Goal: Find specific page/section: Find specific page/section

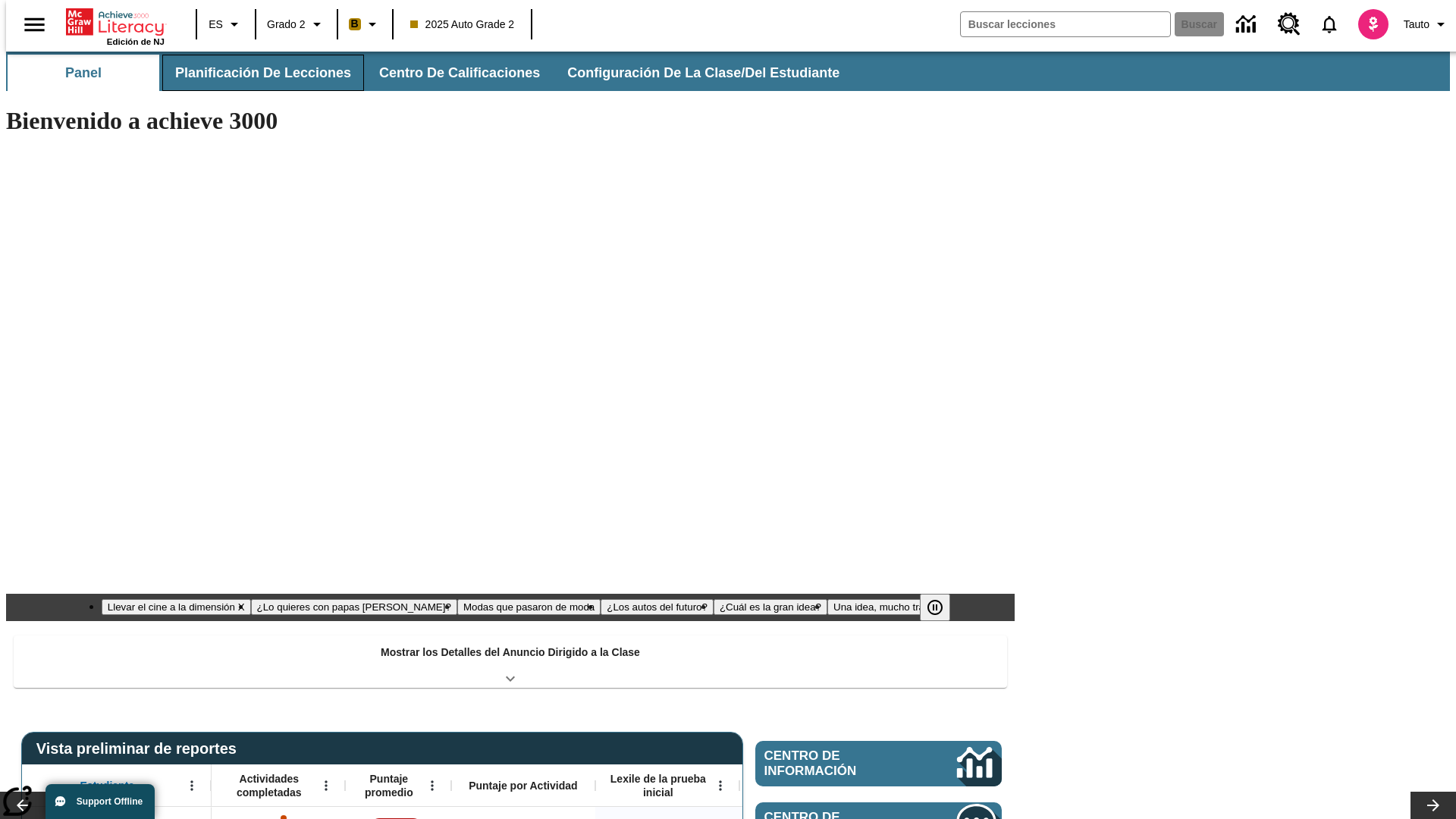
click at [254, 73] on button "Planificación de lecciones" at bounding box center [263, 72] width 202 height 36
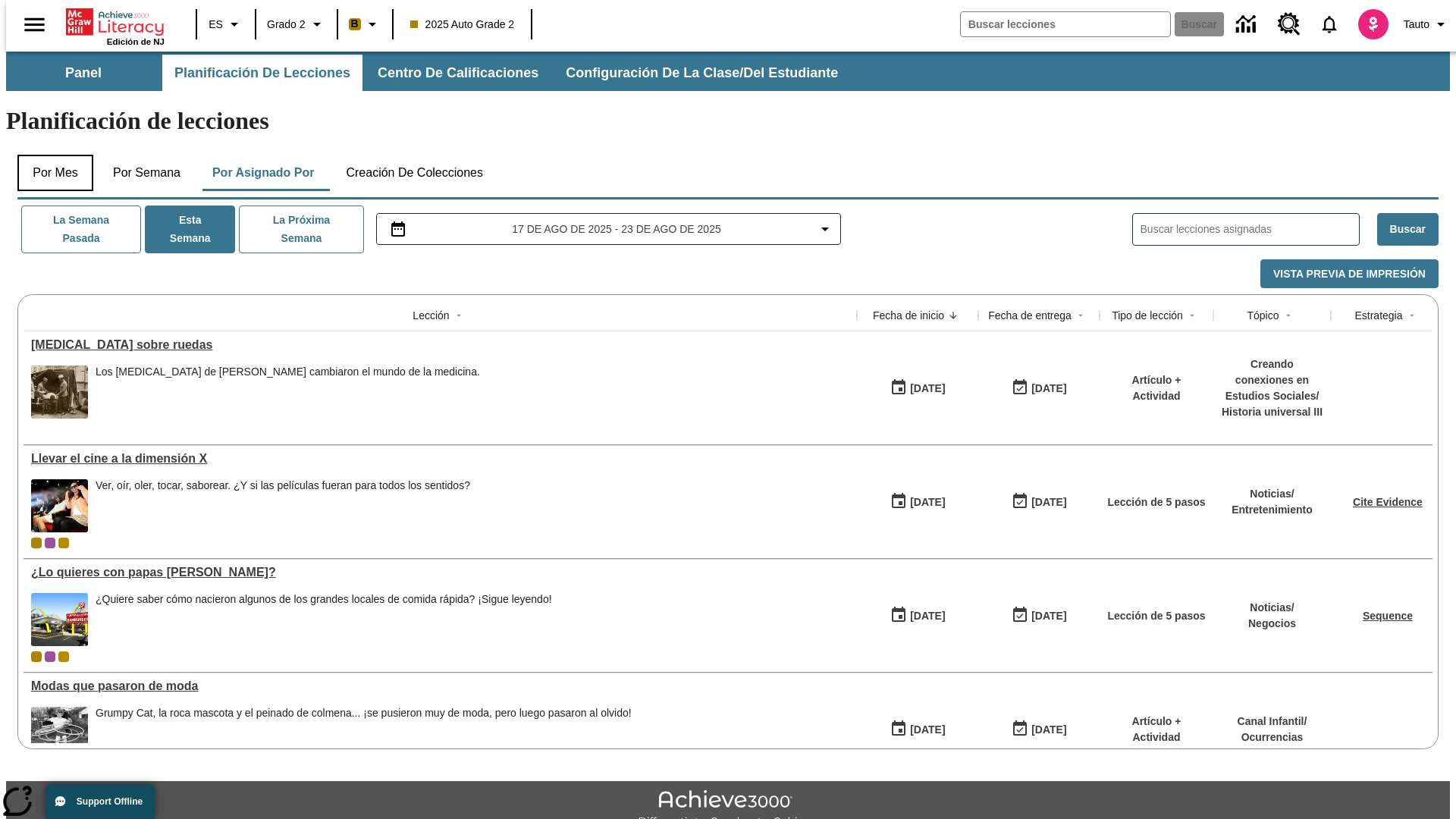
click at [49, 154] on button "Por mes" at bounding box center [55, 172] width 76 height 36
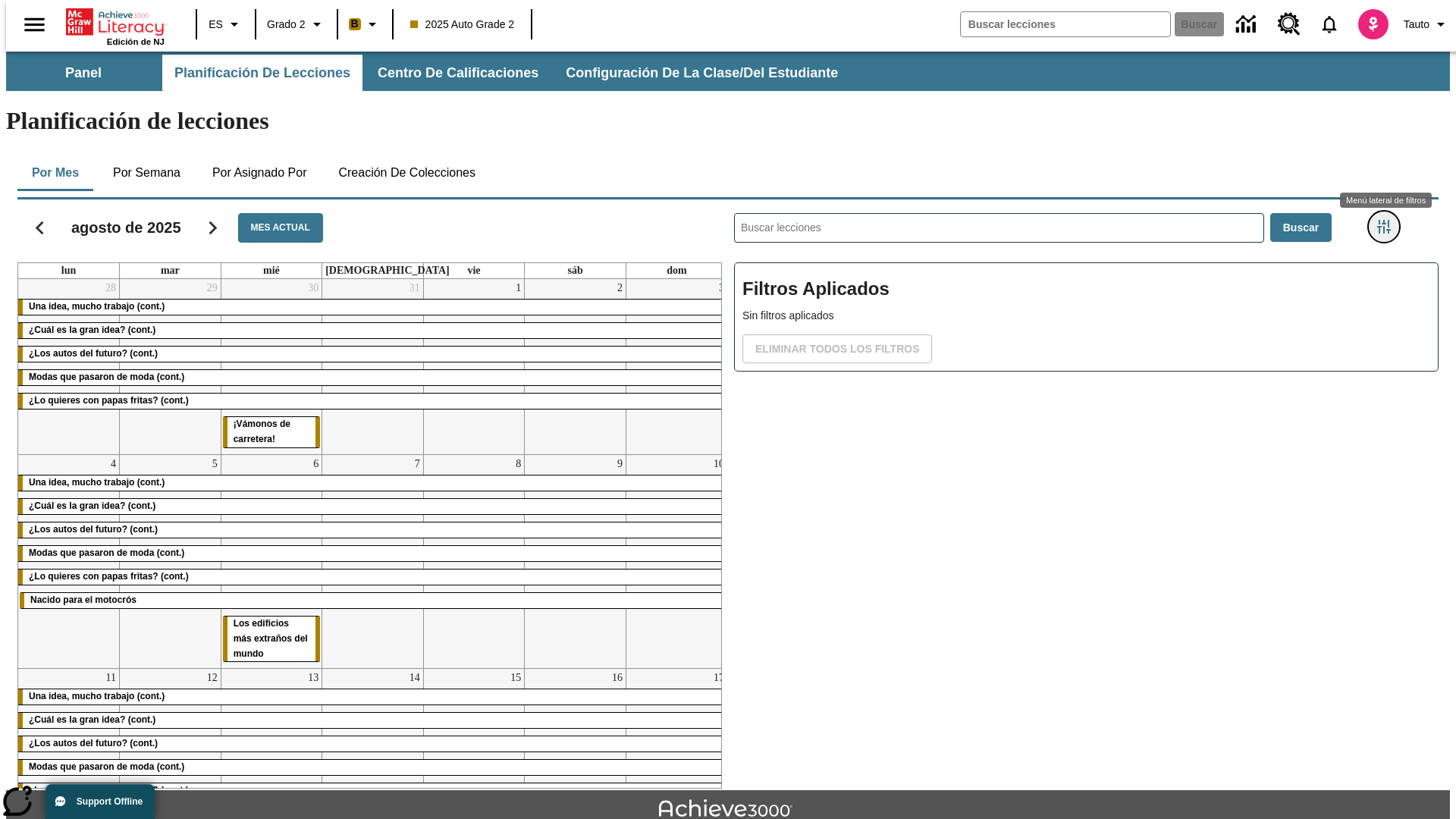
click at [1389, 220] on icon "Menú lateral de filtros" at bounding box center [1384, 227] width 14 height 14
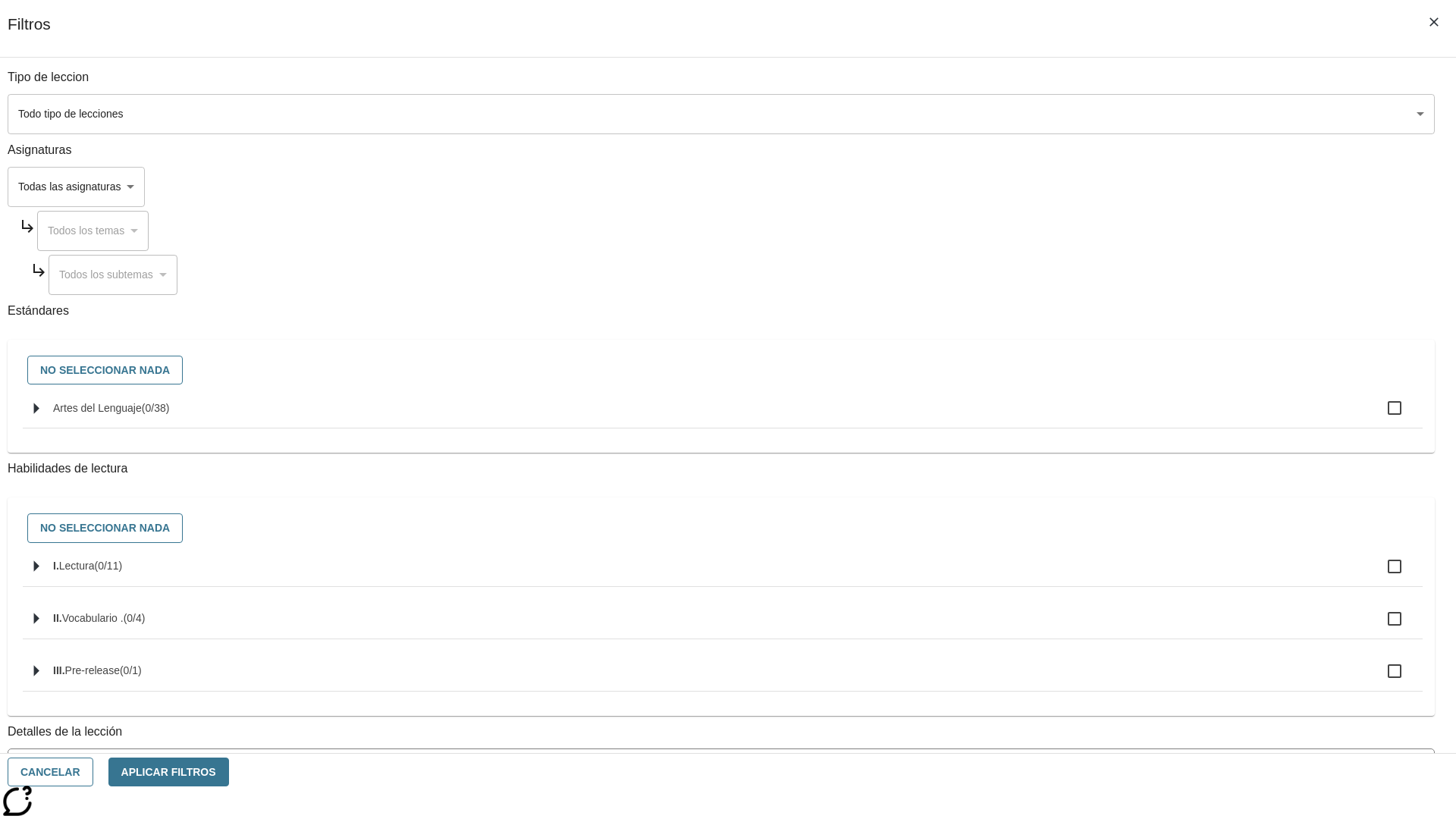
click at [1092, 114] on body "[MEDICAL_DATA] al contenido principal Edición de NJ ES Grado 2 B 2025 Auto Grad…" at bounding box center [728, 469] width 1444 height 837
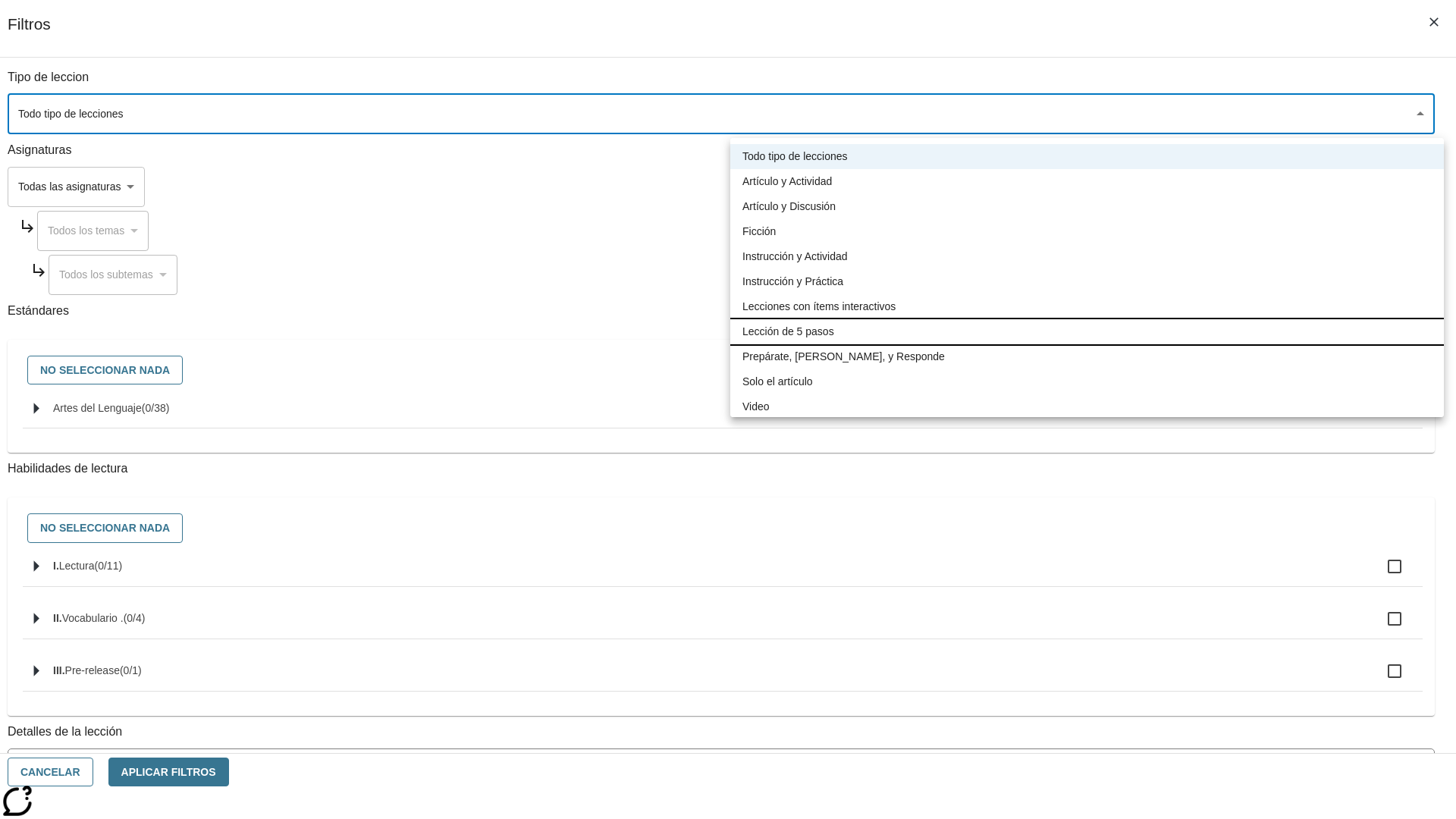
click at [1086, 331] on li "Lección de 5 pasos" at bounding box center [1087, 331] width 714 height 25
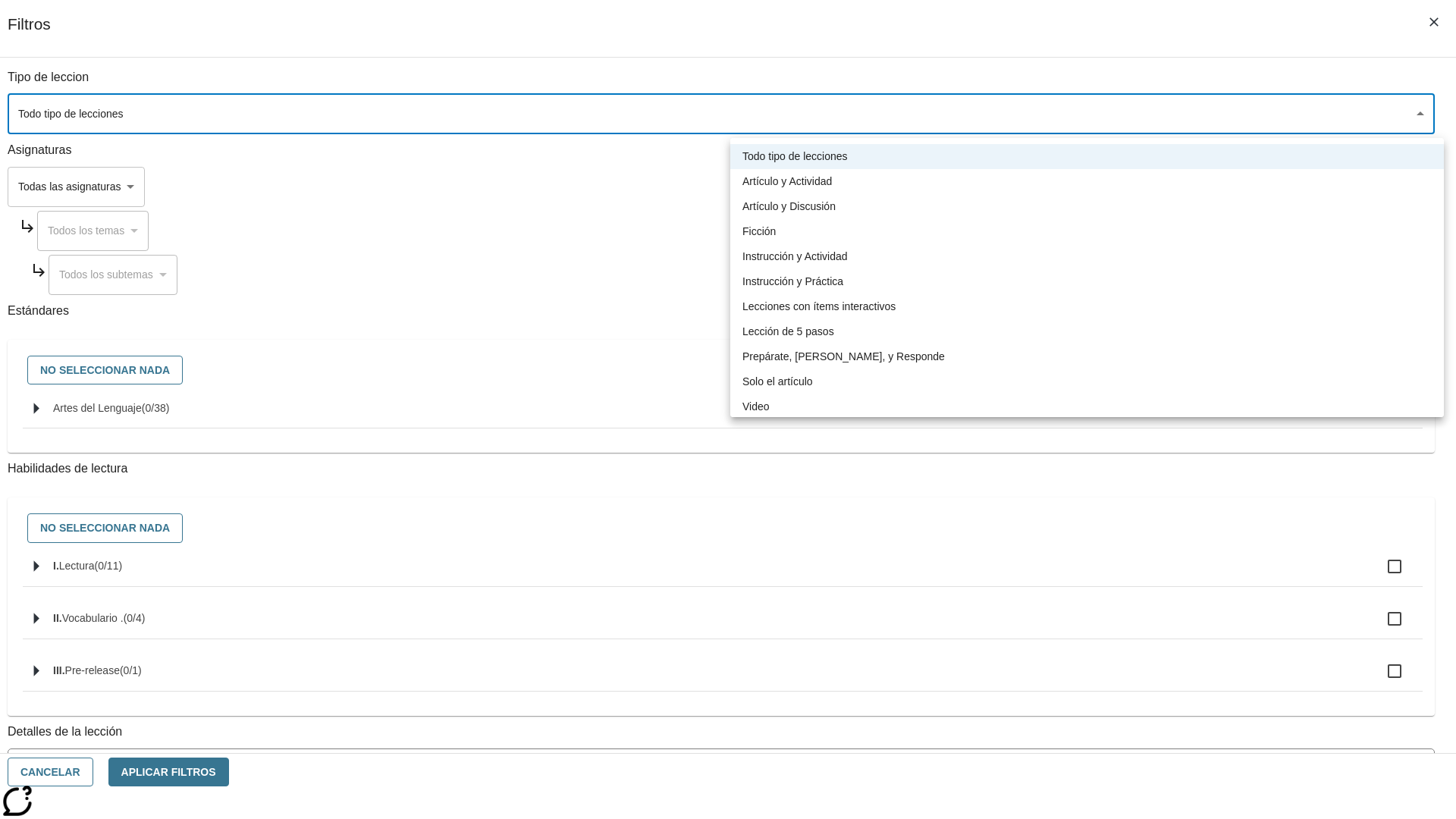
type input "1"
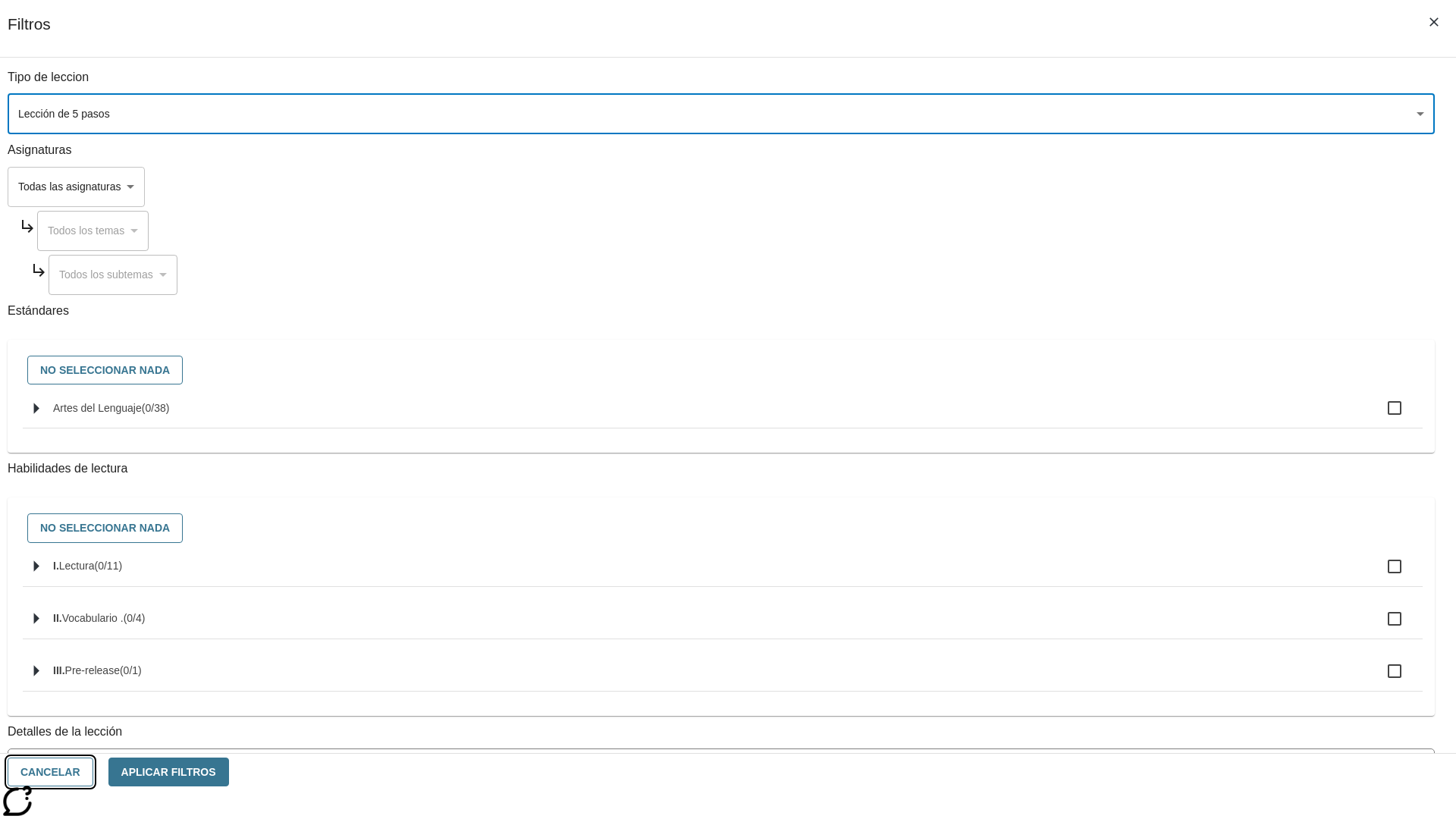
click at [93, 772] on button "Cancelar" at bounding box center [50, 772] width 86 height 30
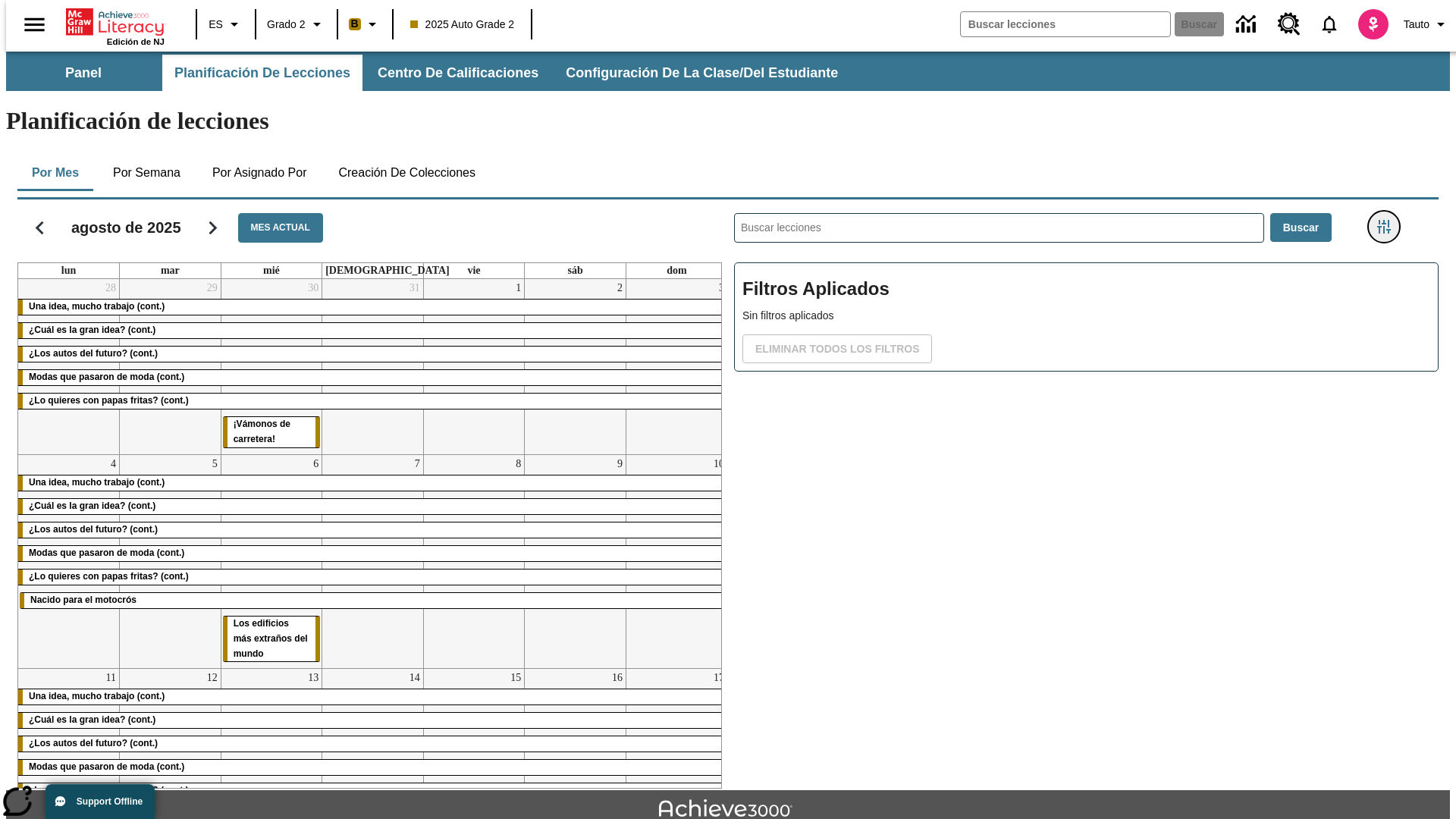
click at [1389, 220] on icon "Menú lateral de filtros" at bounding box center [1384, 227] width 14 height 14
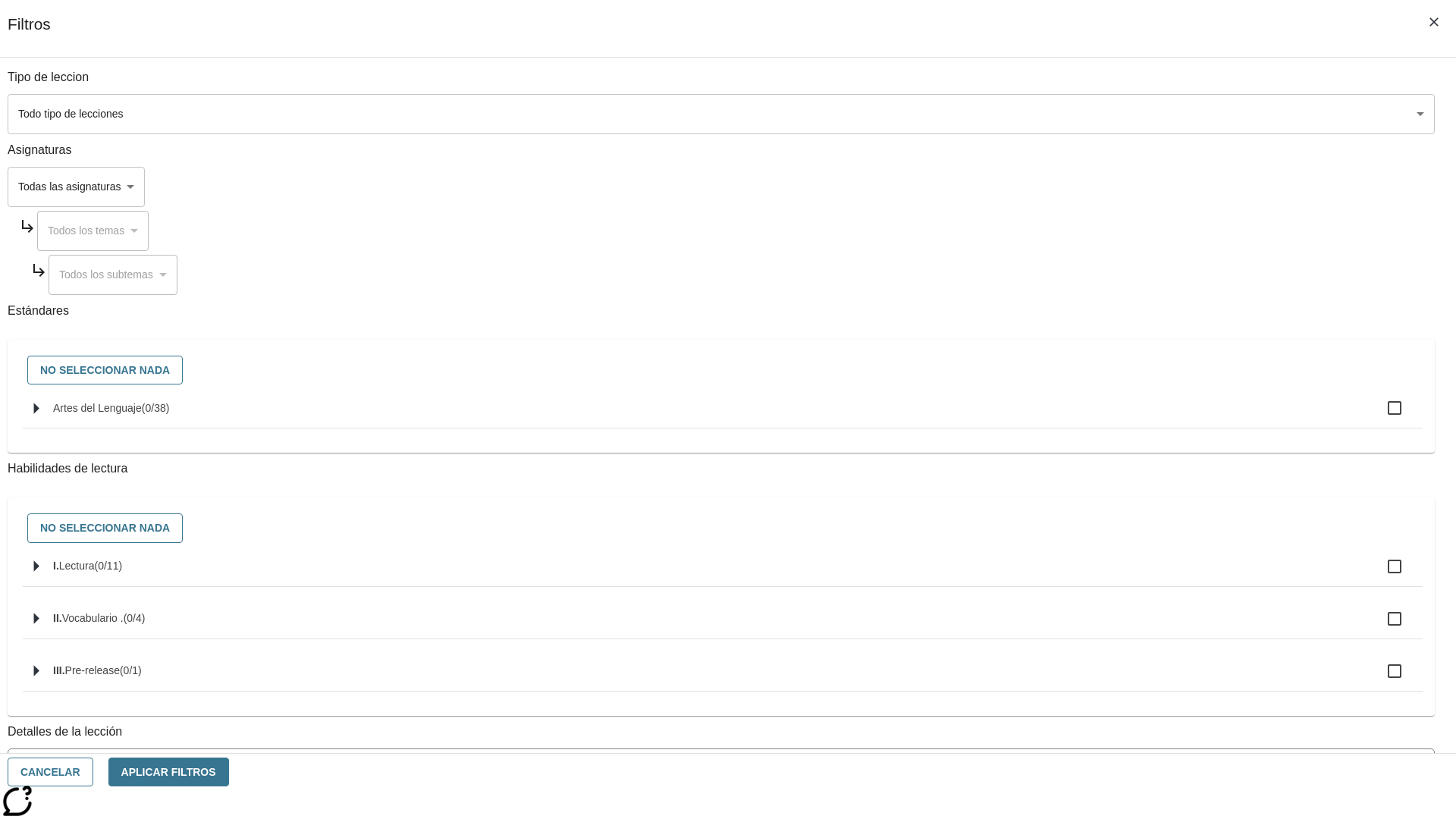
click at [1092, 114] on body "[MEDICAL_DATA] al contenido principal Edición de NJ ES Grado 2 B 2025 Auto Grad…" at bounding box center [728, 469] width 1444 height 837
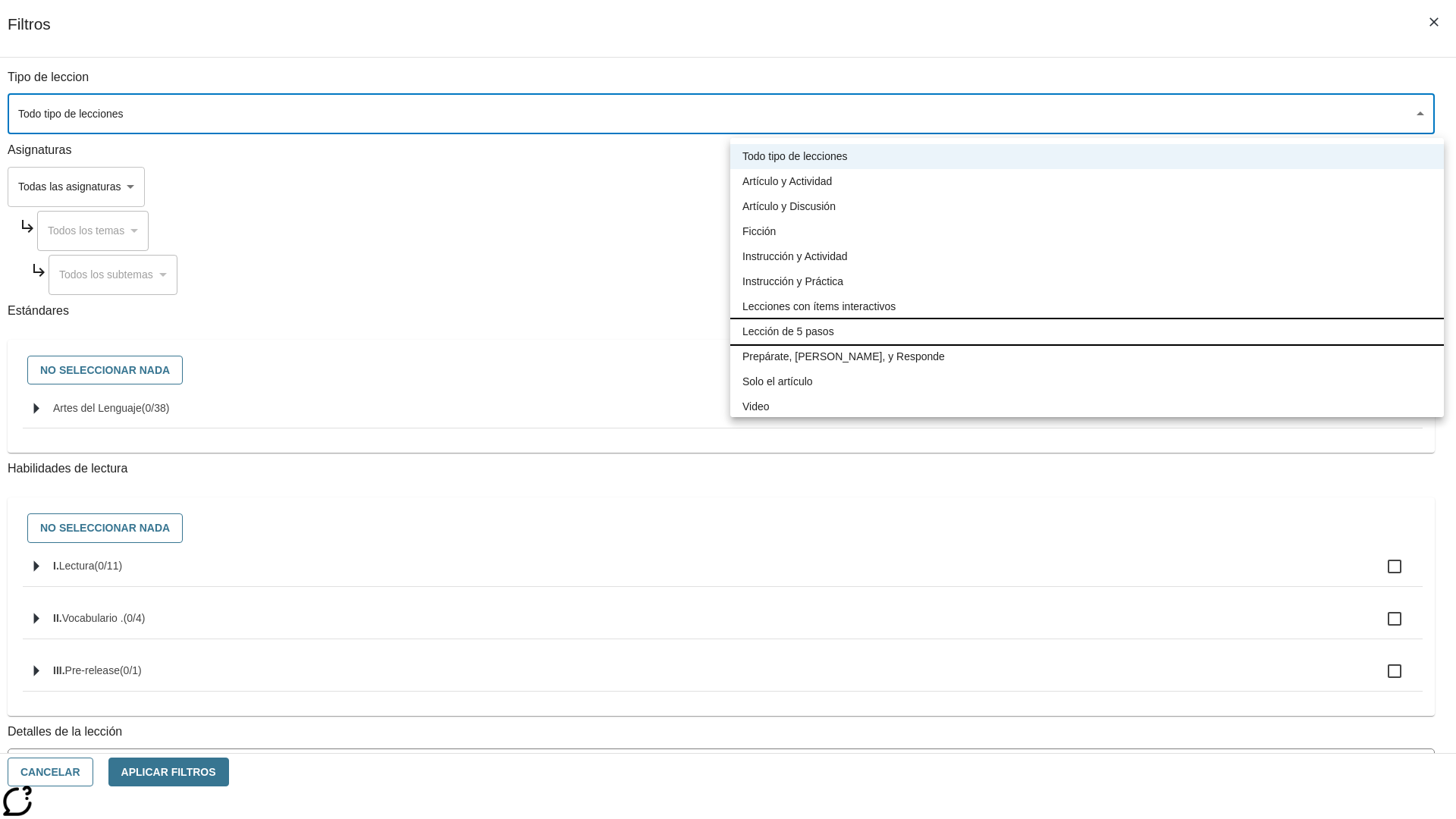
click at [1086, 331] on li "Lección de 5 pasos" at bounding box center [1087, 331] width 714 height 25
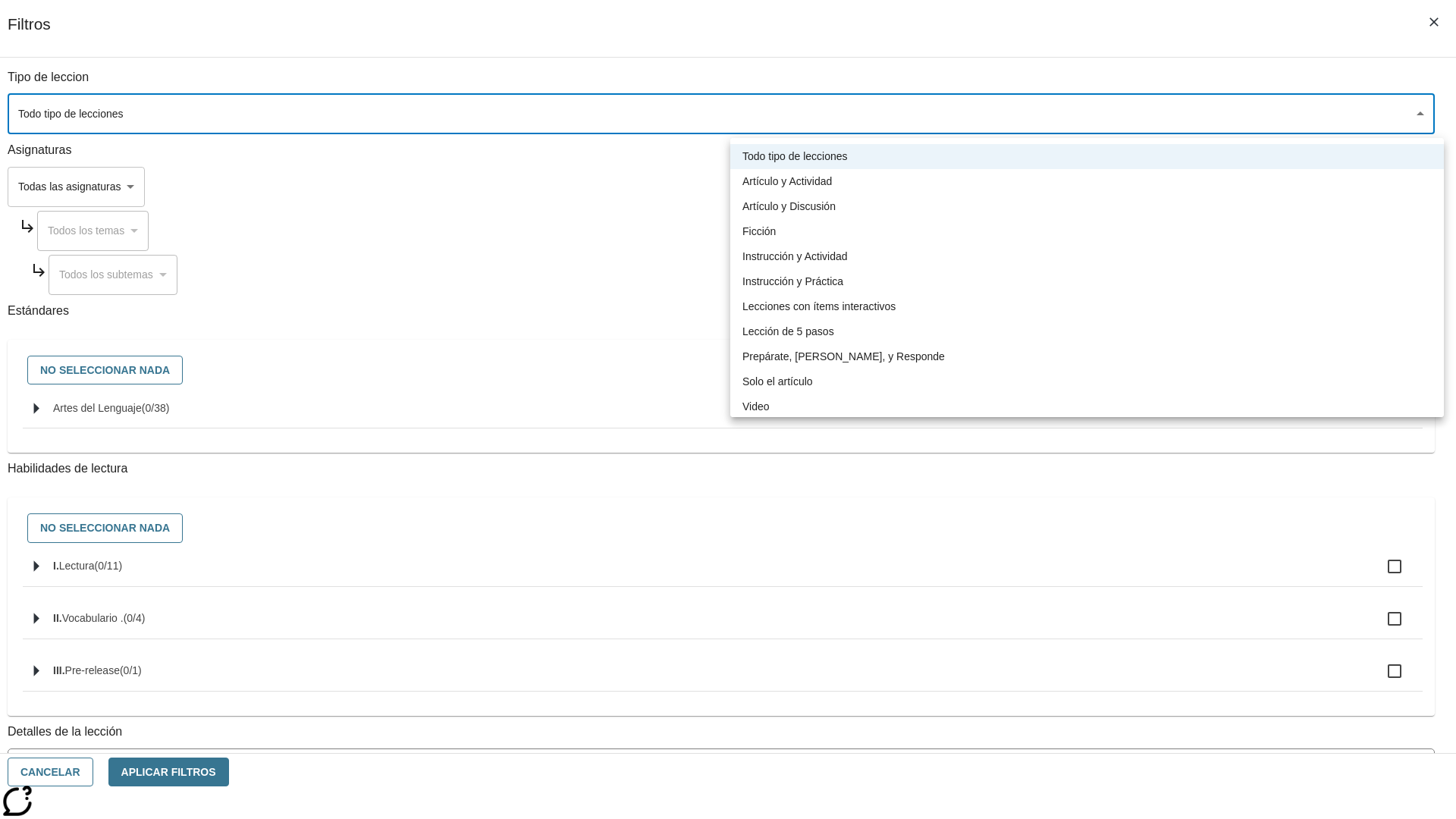
type input "1"
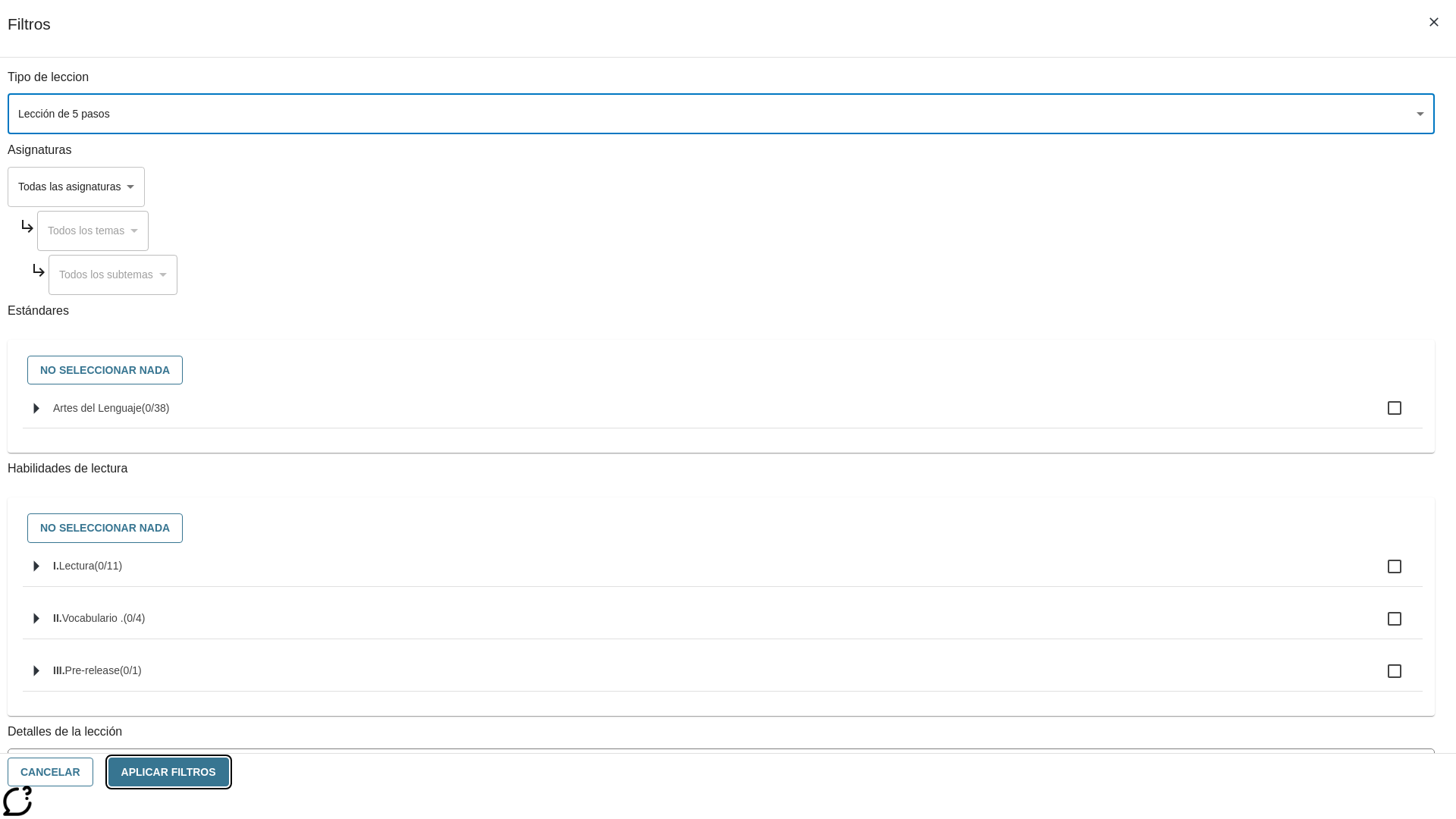
click at [229, 772] on button "Aplicar Filtros" at bounding box center [169, 772] width 121 height 30
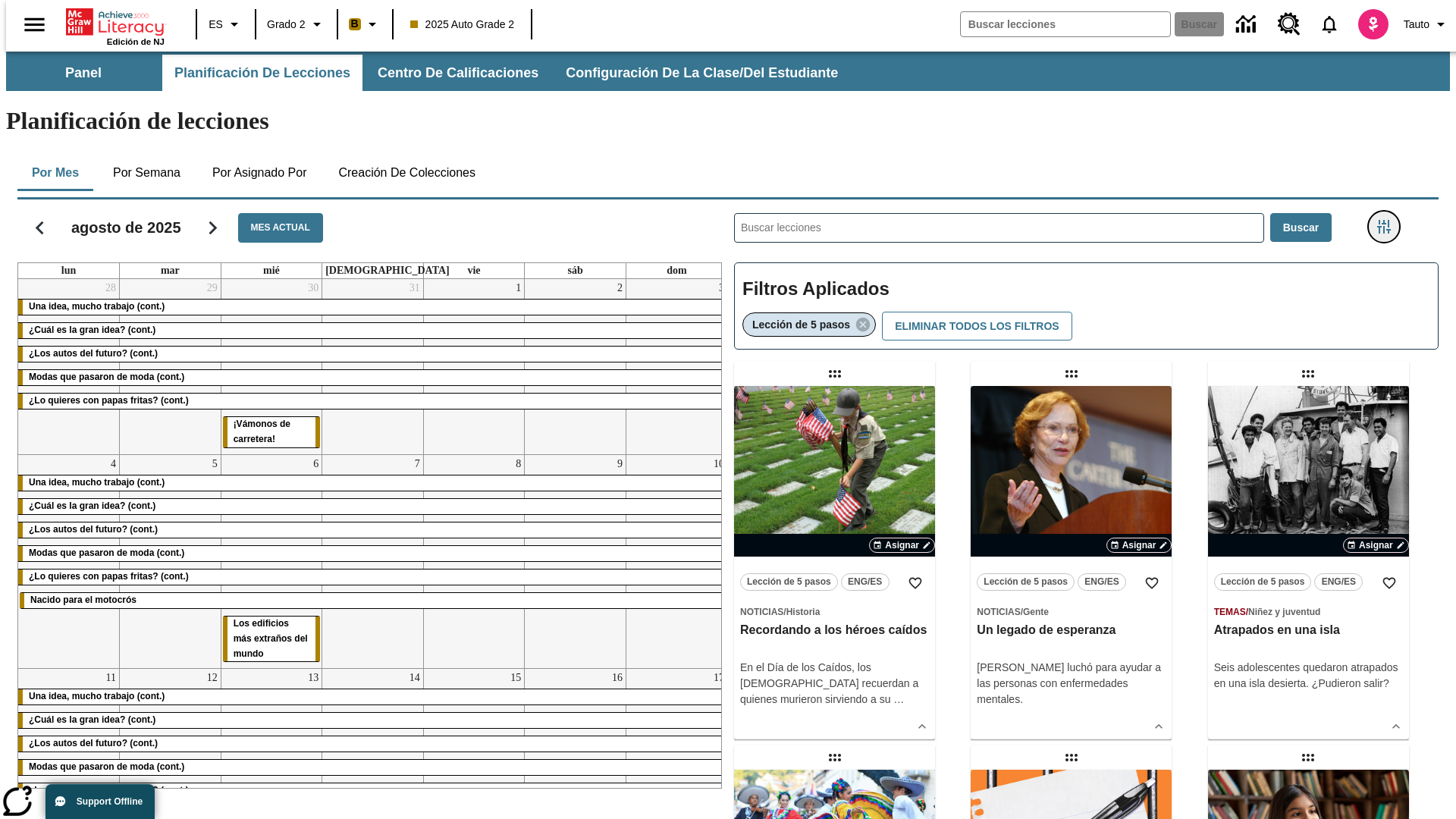
click at [1389, 220] on icon "Menú lateral de filtros" at bounding box center [1384, 227] width 14 height 14
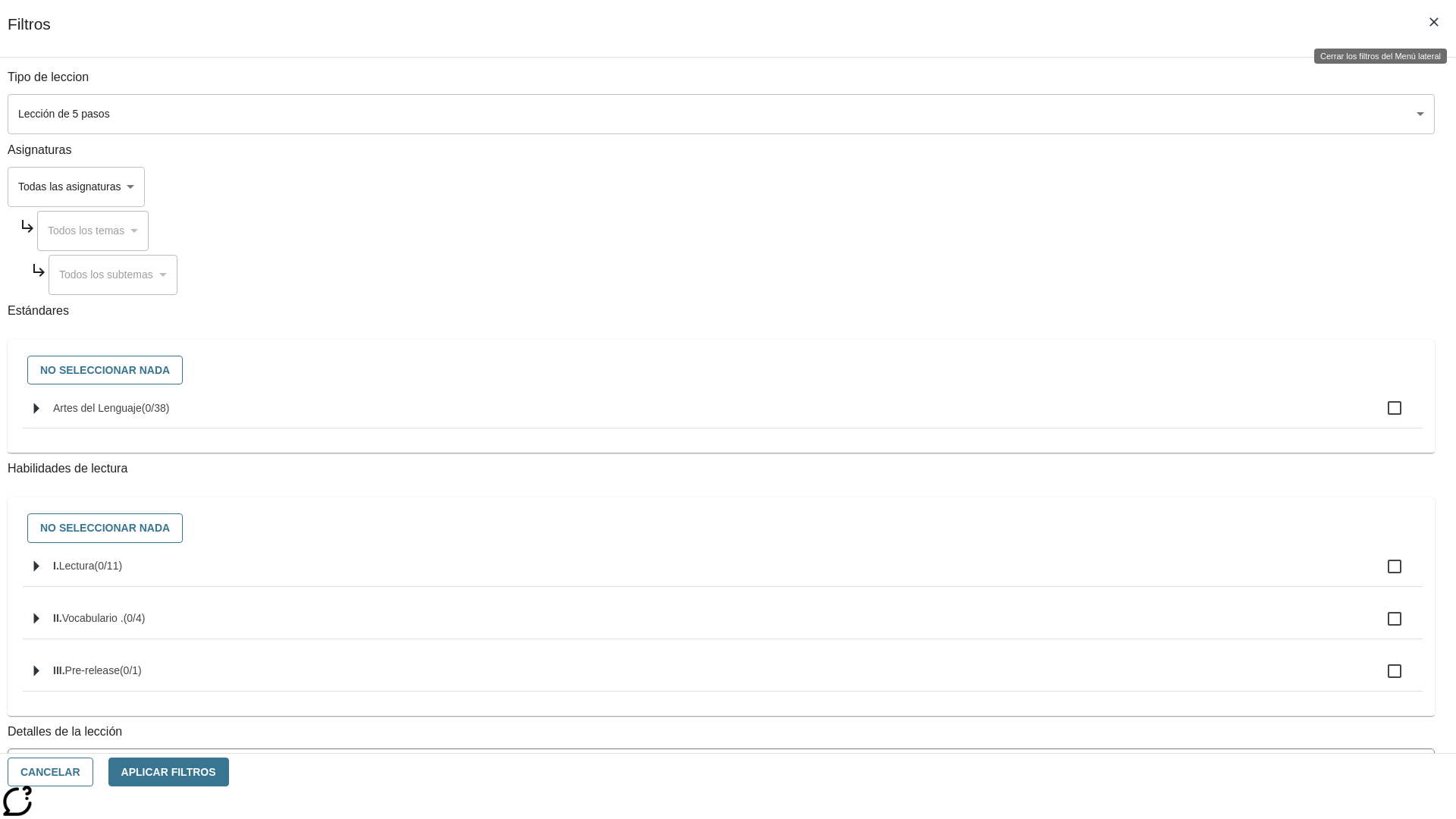
click at [1434, 22] on icon "Cerrar los filtros del Menú lateral" at bounding box center [1434, 22] width 9 height 9
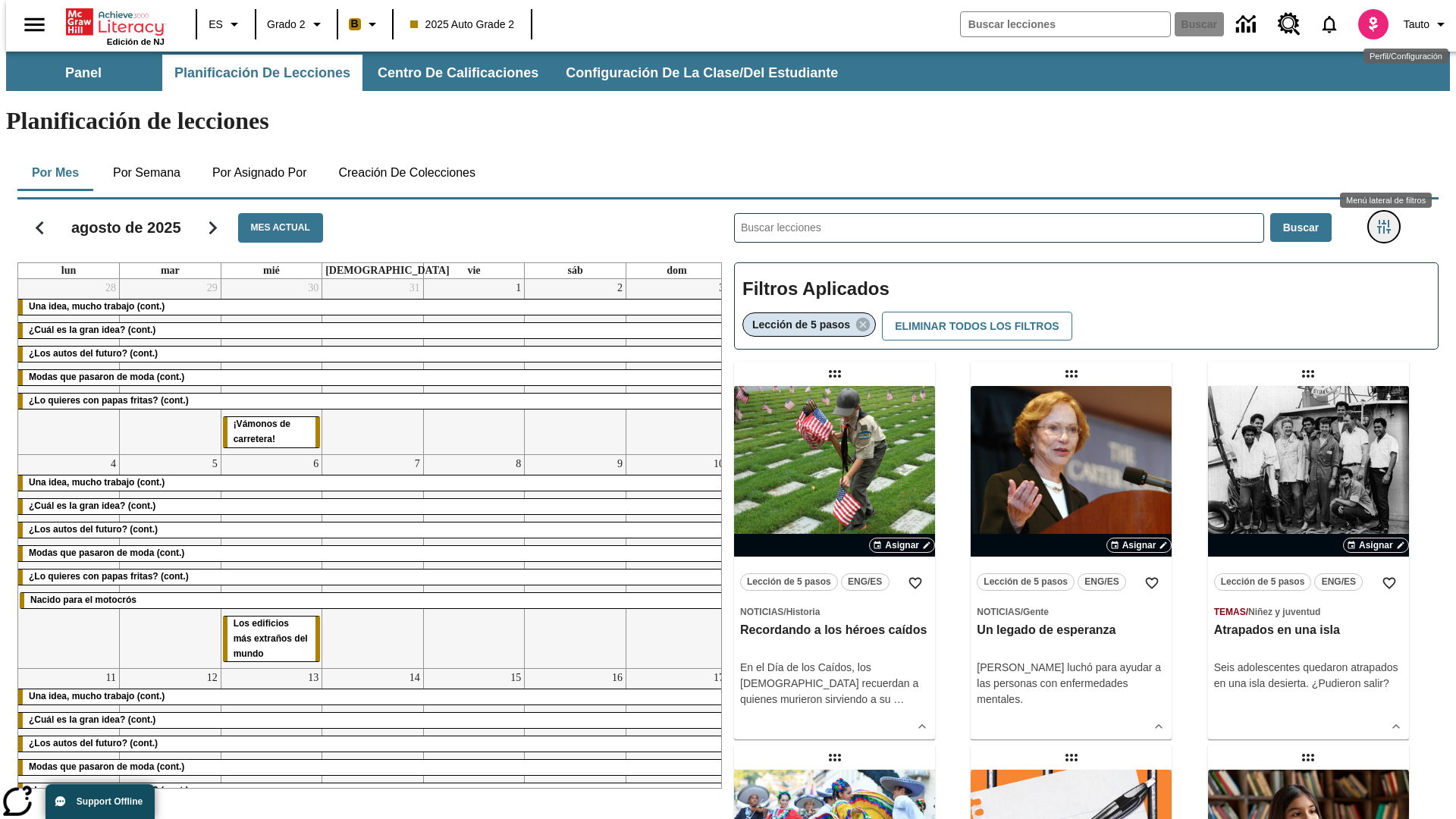
click at [1389, 220] on icon "Menú lateral de filtros" at bounding box center [1384, 227] width 14 height 14
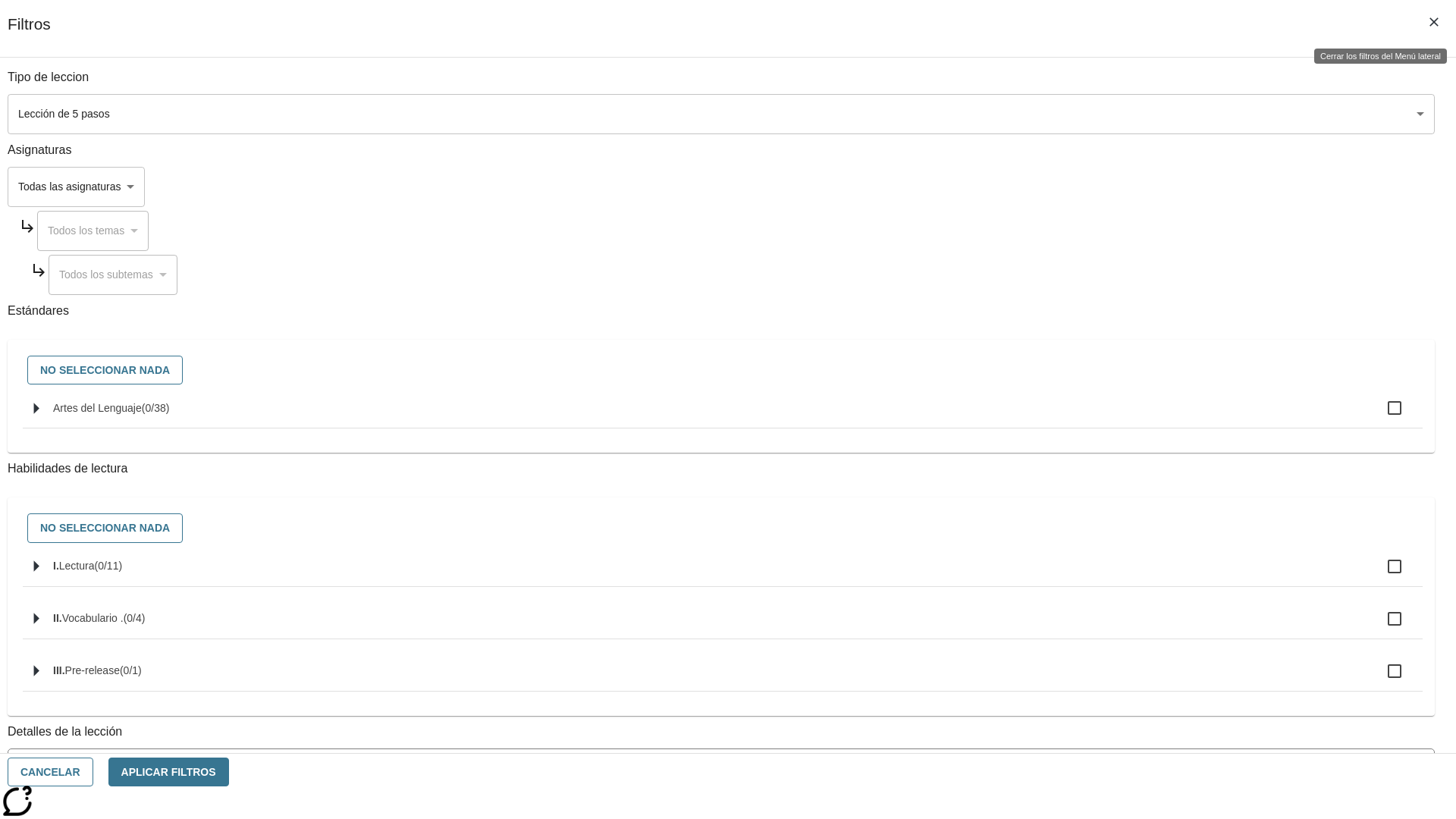
click at [1434, 22] on icon "Cerrar los filtros del Menú lateral" at bounding box center [1434, 22] width 9 height 9
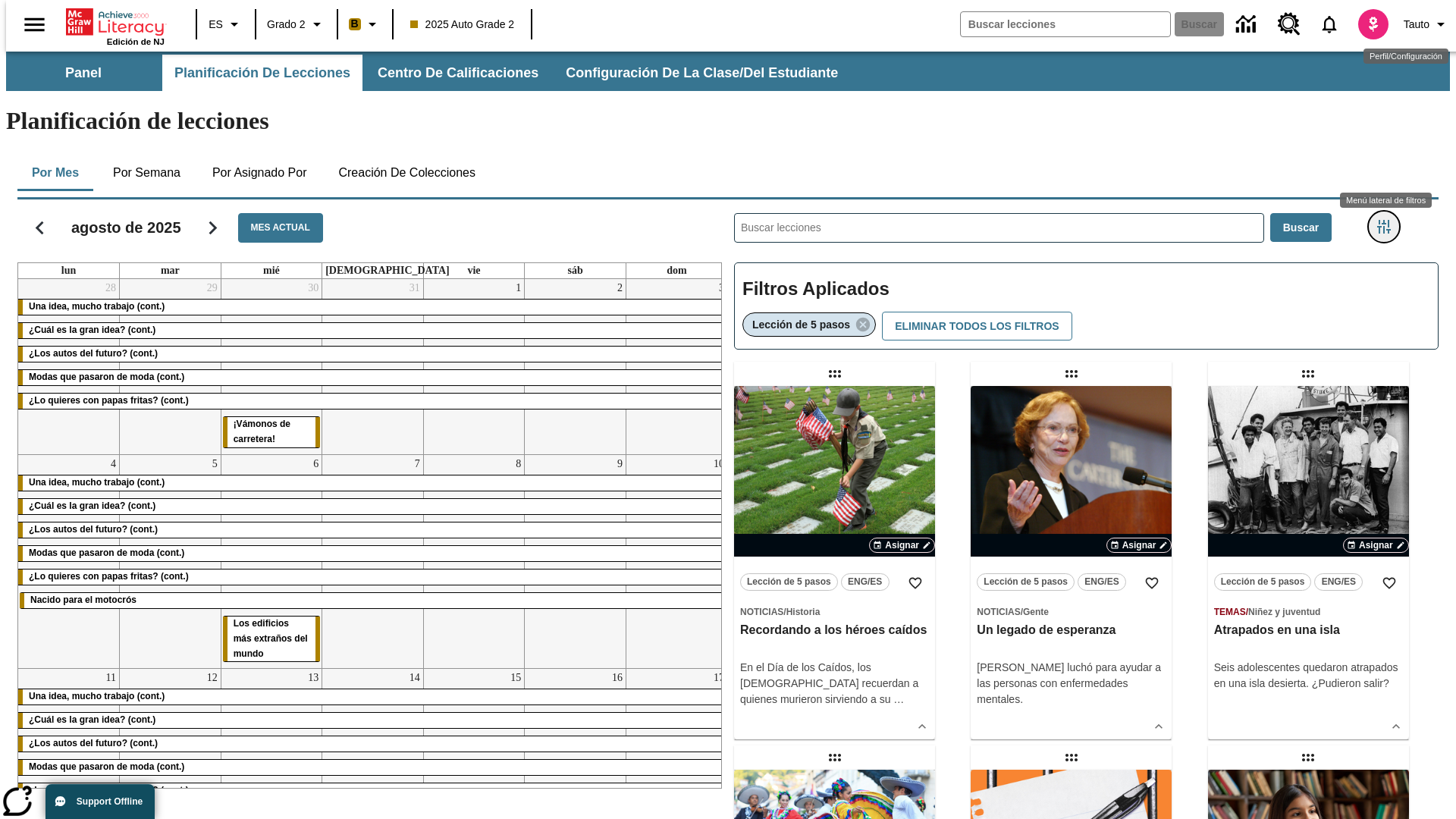
click at [1389, 220] on icon "Menú lateral de filtros" at bounding box center [1384, 227] width 14 height 14
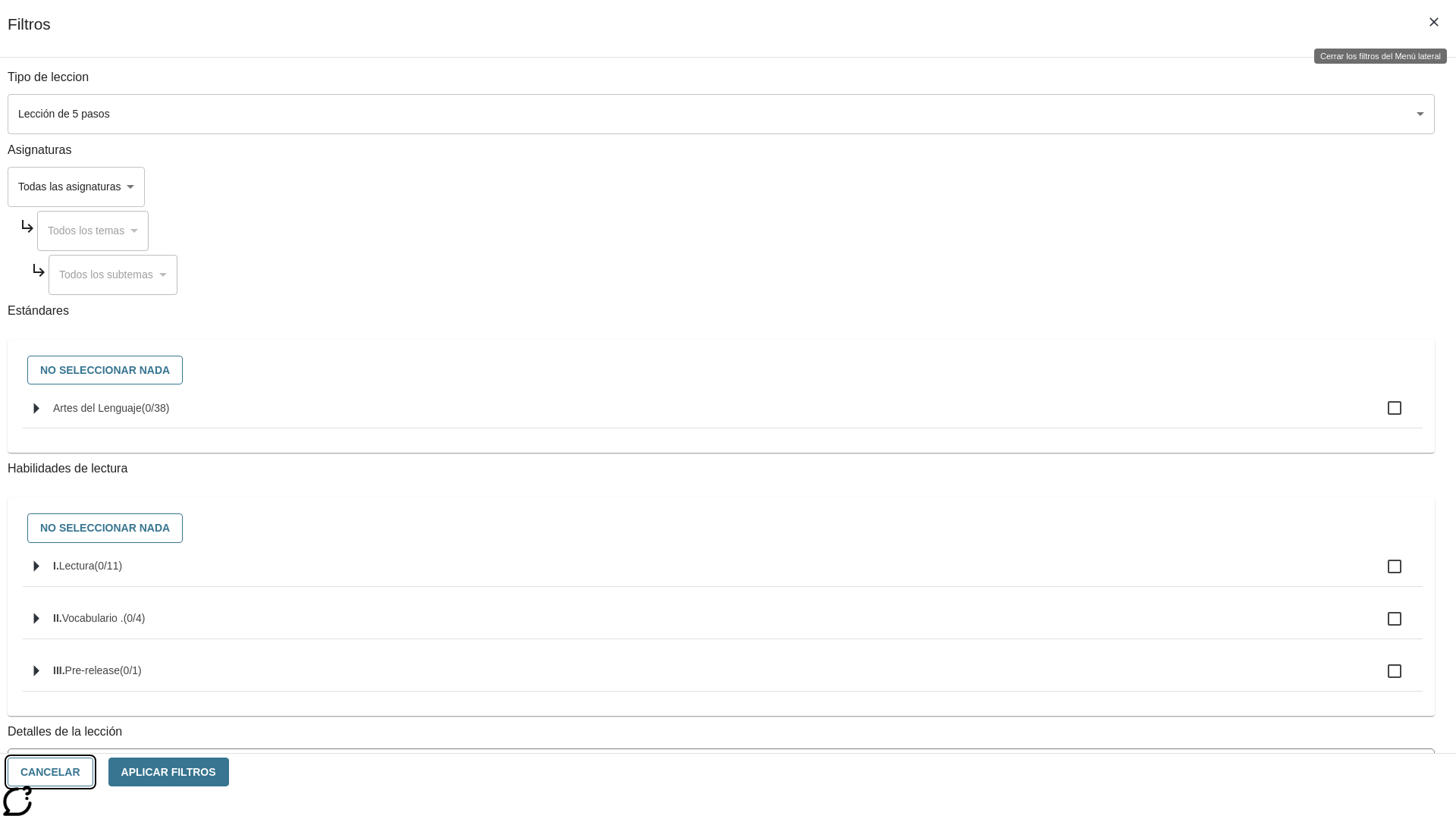
click at [93, 772] on button "Cancelar" at bounding box center [50, 772] width 86 height 30
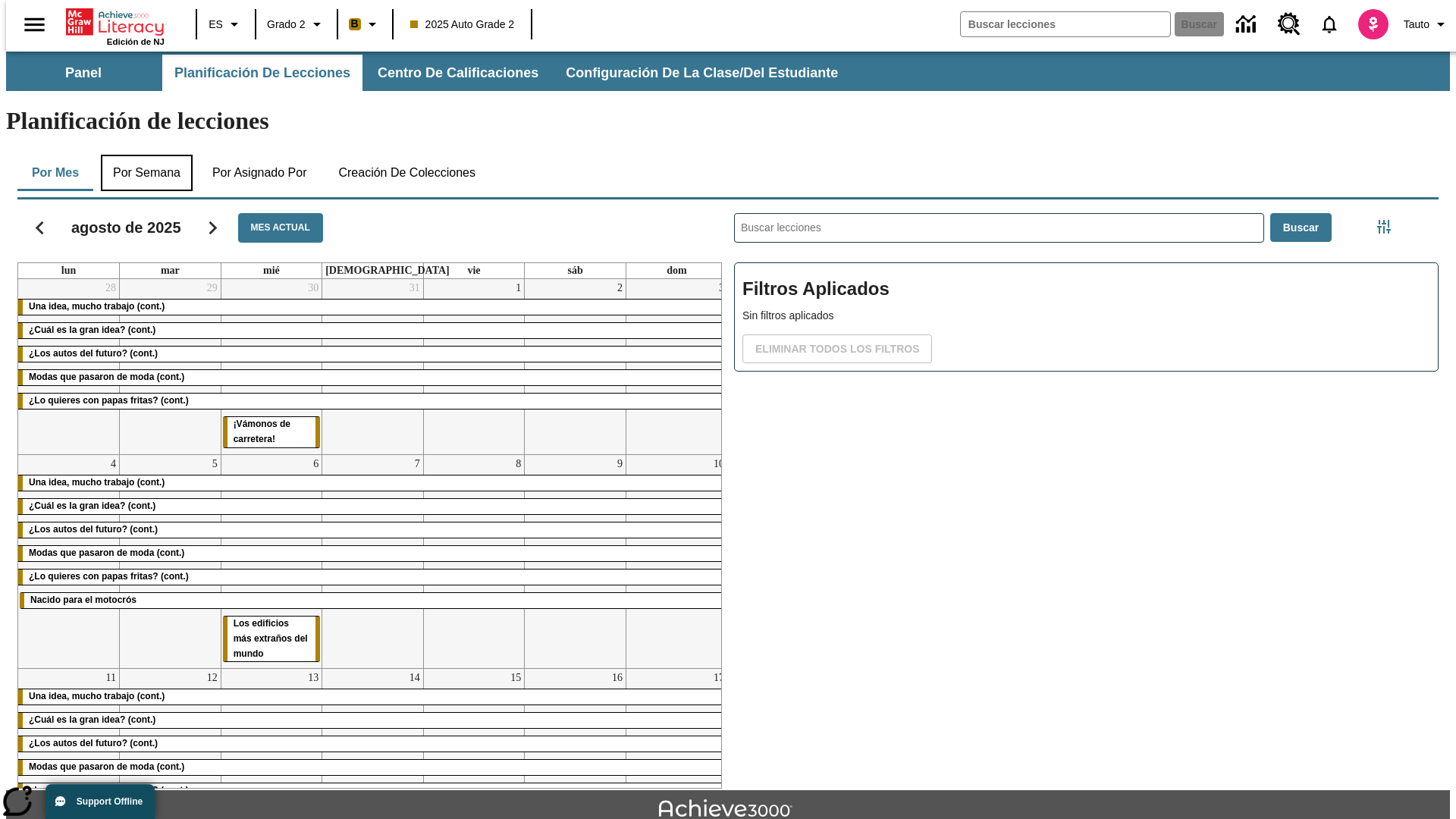
click at [141, 154] on button "Por semana" at bounding box center [146, 172] width 92 height 36
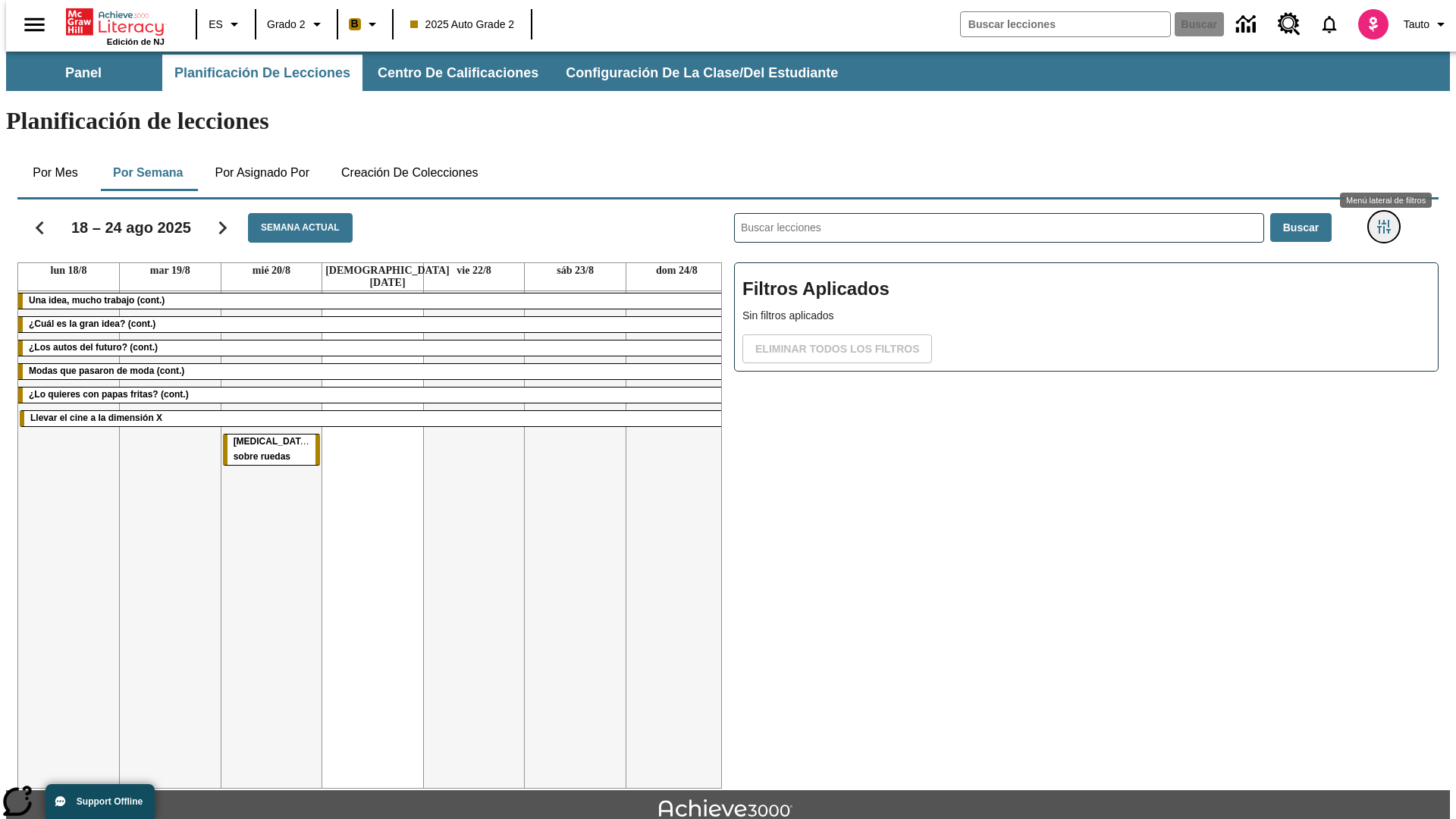
click at [1389, 220] on icon "Menú lateral de filtros" at bounding box center [1384, 227] width 14 height 14
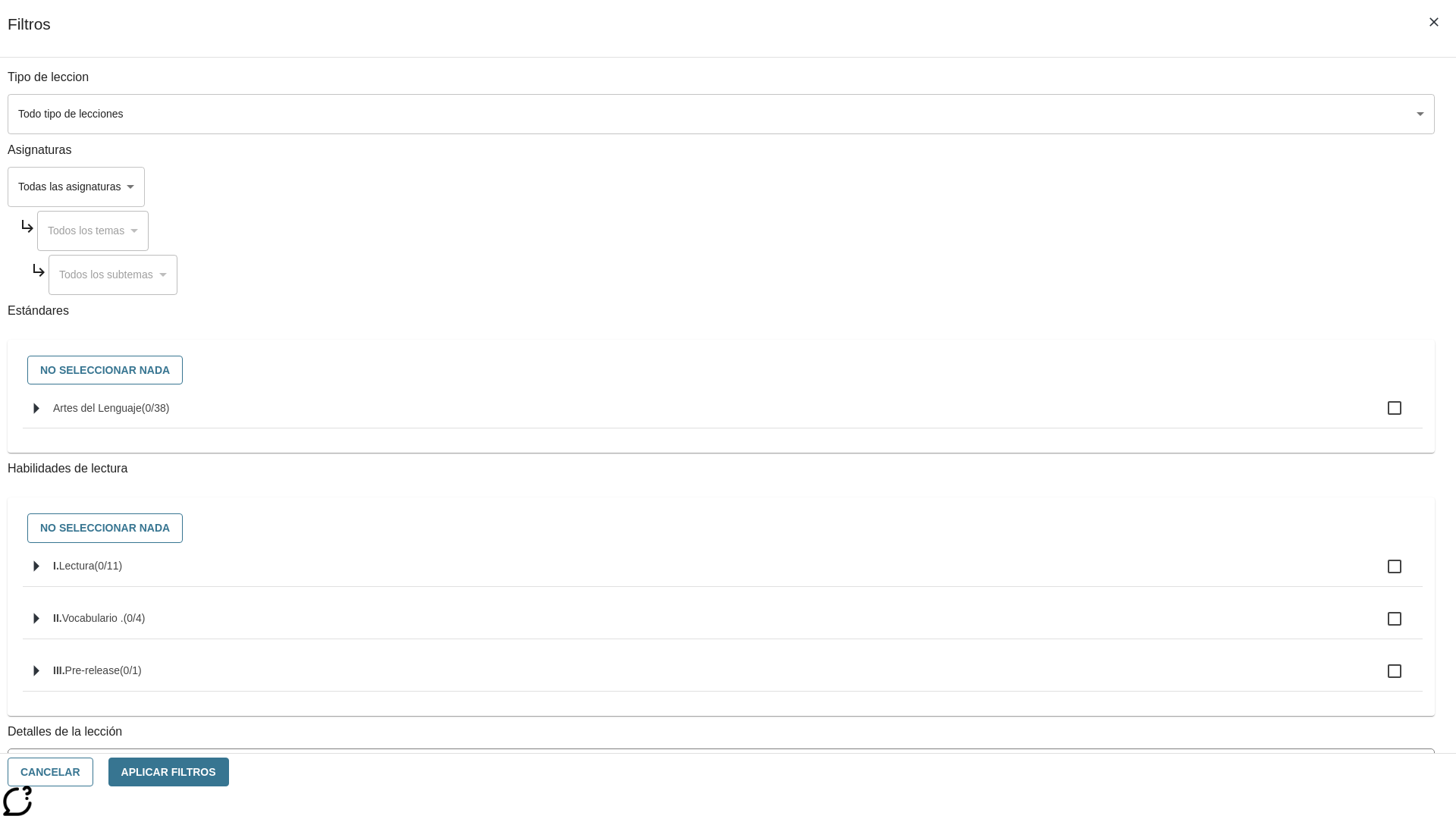
click at [1092, 114] on body "[MEDICAL_DATA] al contenido principal Edición de NJ ES Grado 2 B 2025 Auto Grad…" at bounding box center [728, 469] width 1444 height 837
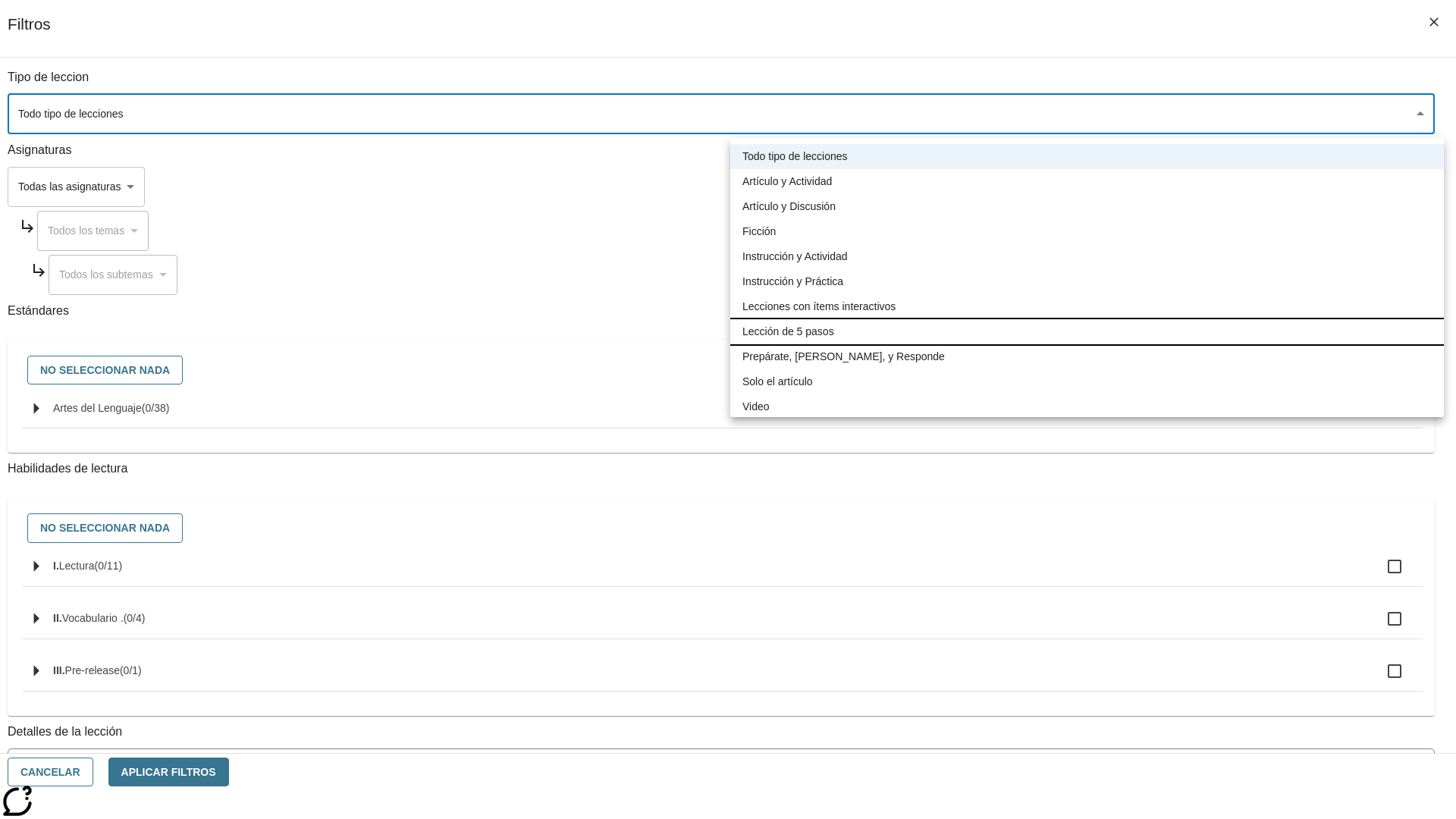
click at [1086, 331] on li "Lección de 5 pasos" at bounding box center [1087, 331] width 714 height 25
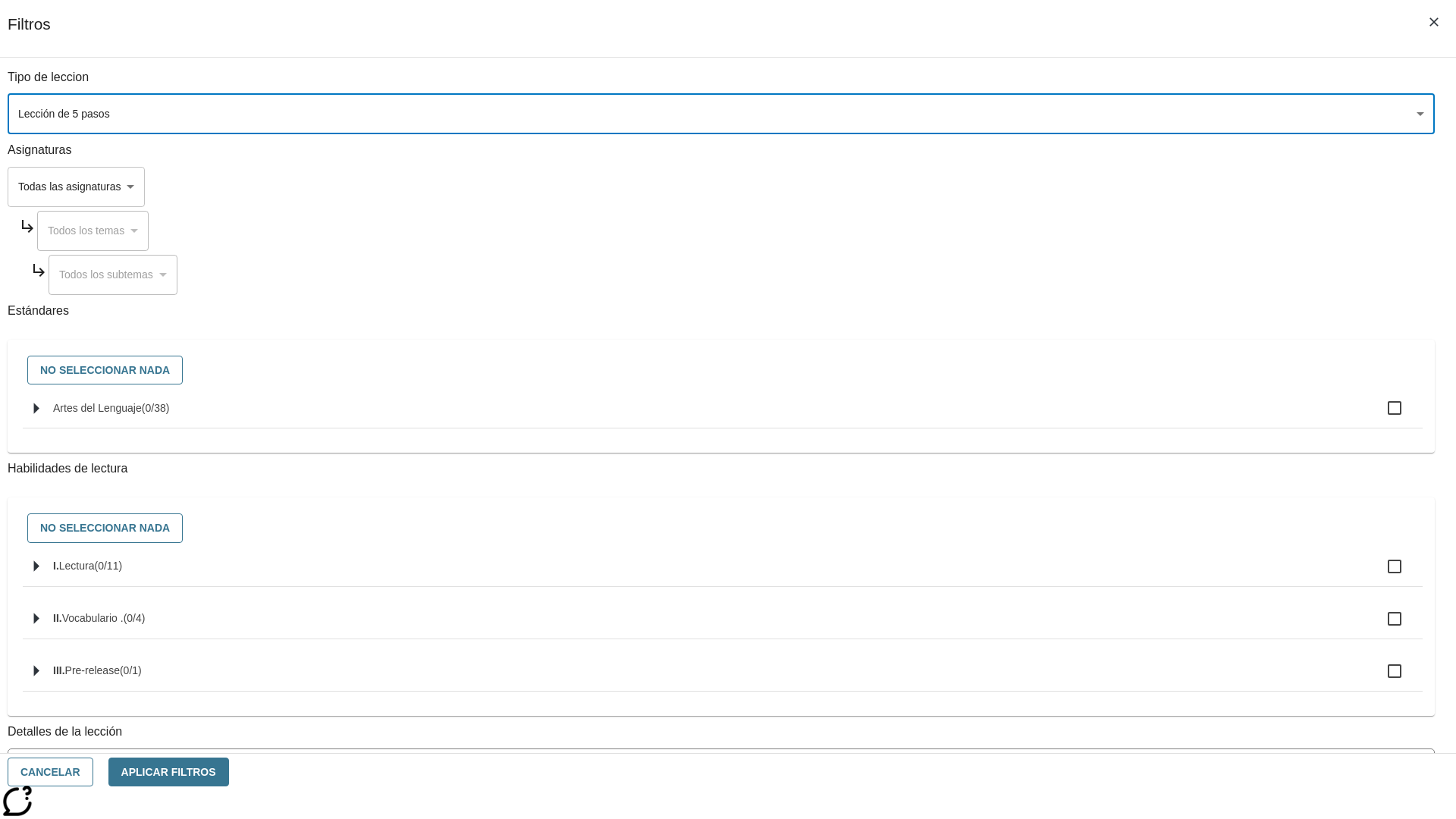
type input "1"
click at [93, 772] on button "Cancelar" at bounding box center [50, 772] width 86 height 30
